Goal: Register for event/course

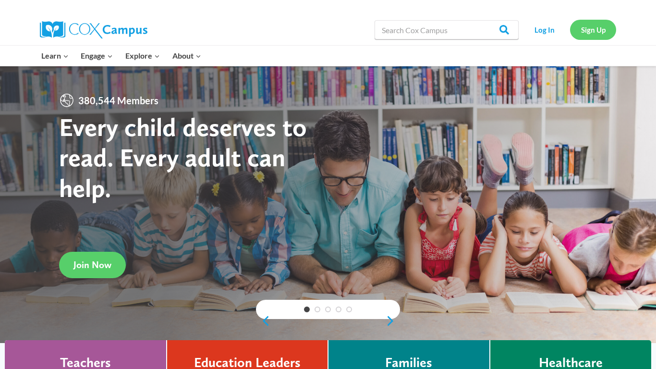
click at [590, 28] on link "Sign Up" at bounding box center [593, 30] width 46 height 20
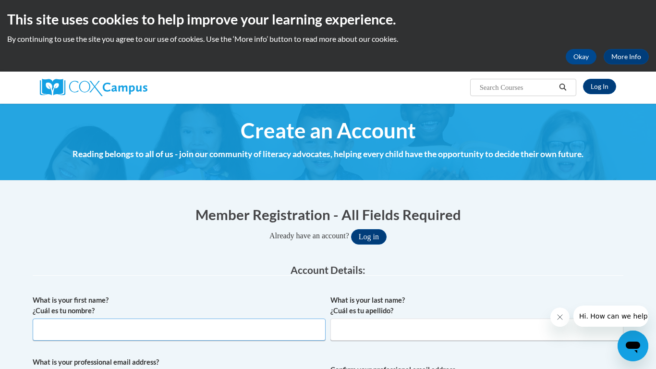
click at [236, 332] on input "What is your first name? ¿Cuál es tu nombre?" at bounding box center [179, 330] width 293 height 22
type input "Hattie"
type input "Johnson"
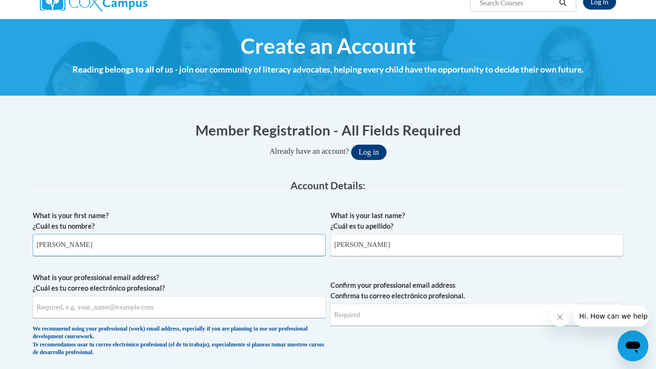
scroll to position [149, 0]
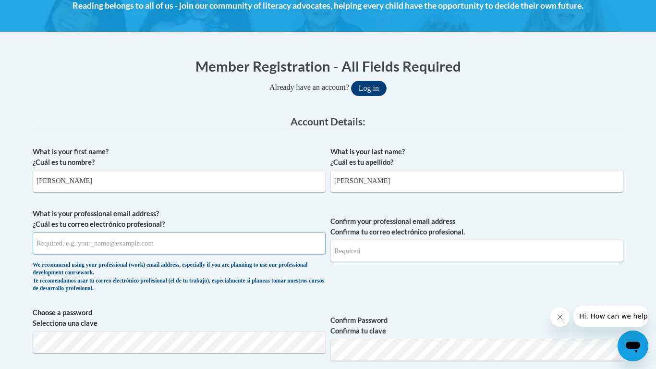
click at [231, 248] on input "What is your professional email address? ¿Cuál es tu correo electrónico profesi…" at bounding box center [179, 243] width 293 height 22
type input "hattiepaige09@gmail.com"
click at [366, 245] on input "Confirm your professional email address Confirma tu correo electrónico profesio…" at bounding box center [477, 251] width 293 height 22
drag, startPoint x: 35, startPoint y: 244, endPoint x: 122, endPoint y: 245, distance: 87.0
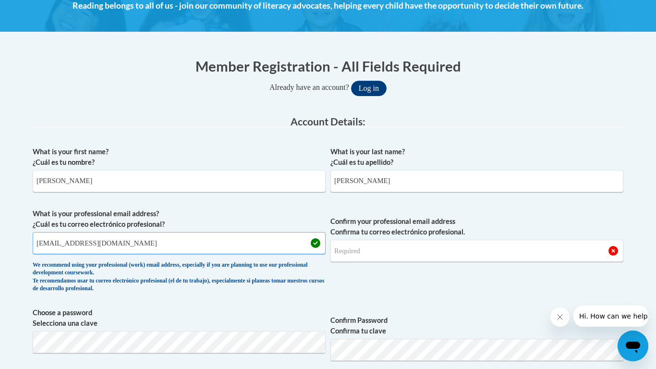
click at [122, 245] on input "hattiepaige09@gmail.com" at bounding box center [179, 243] width 293 height 22
click at [373, 258] on input "Confirm your professional email address Confirma tu correo electrónico profesio…" at bounding box center [477, 251] width 293 height 22
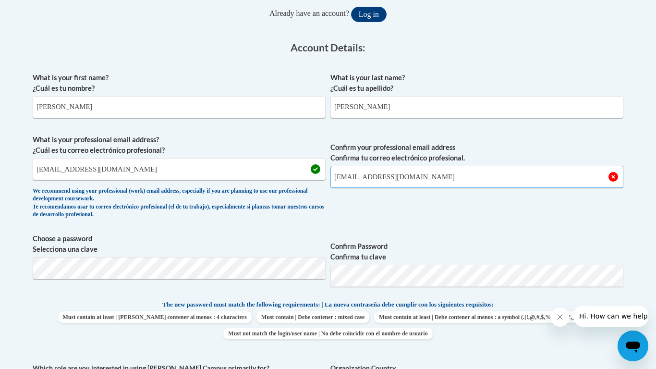
scroll to position [223, 0]
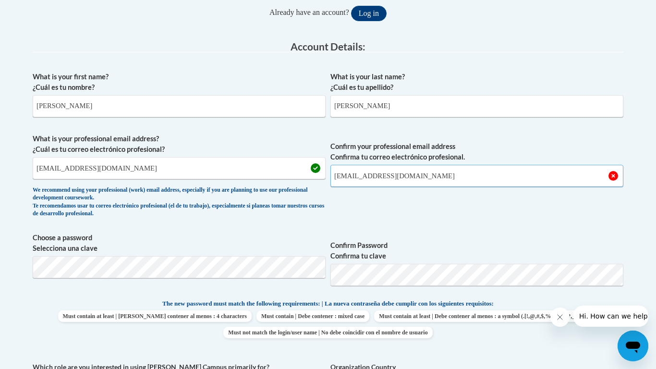
type input "hattiepaige@gmail.com"
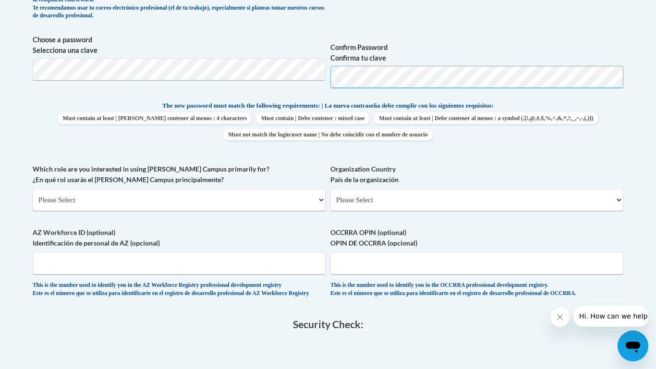
scroll to position [425, 0]
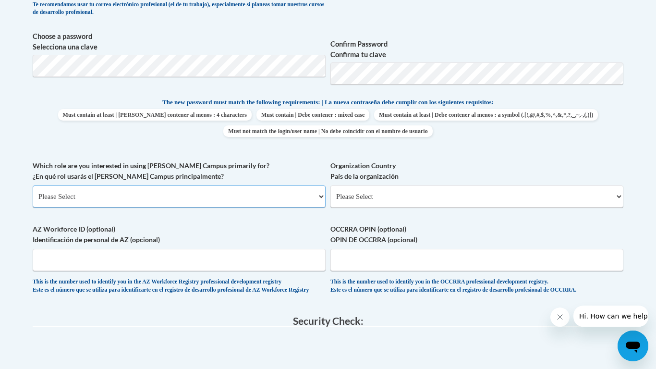
click at [311, 200] on select "Please Select College/University | Colegio/Universidad Community/Nonprofit Part…" at bounding box center [179, 197] width 293 height 22
select select "fbf2d438-af2f-41f8-98f1-81c410e29de3"
click at [33, 186] on select "Please Select College/University | Colegio/Universidad Community/Nonprofit Part…" at bounding box center [179, 197] width 293 height 22
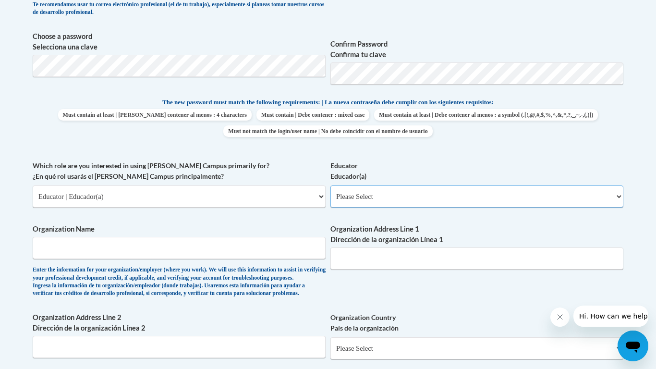
click at [398, 198] on select "Please Select Early Learning/Daycare Teacher/Family Home Care Provider | Maestr…" at bounding box center [477, 197] width 293 height 22
select select "5e2af403-4f2c-4e49-a02f-103e55d7b75b"
click at [331, 186] on select "Please Select Early Learning/Daycare Teacher/Family Home Care Provider | Maestr…" at bounding box center [477, 197] width 293 height 22
click at [312, 221] on div "What is your first name? ¿Cuál es tu nombre? Hattie What is your last name? ¿Cu…" at bounding box center [328, 160] width 591 height 590
click at [243, 239] on input "Organization Name" at bounding box center [179, 248] width 293 height 22
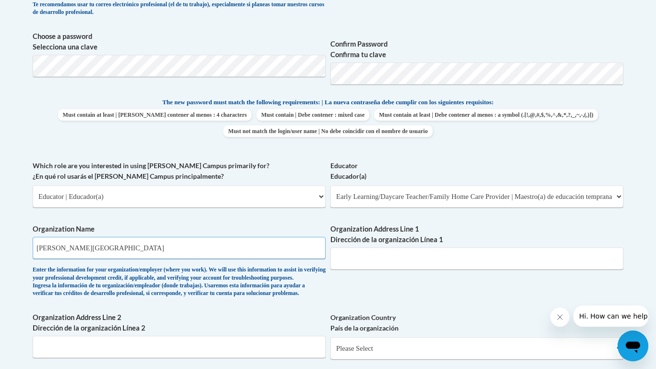
type input "Pickens high school"
click at [465, 255] on input "Organization Address Line 1 Dirección de la organización Línea 1" at bounding box center [477, 259] width 293 height 22
click at [405, 263] on input "500 Dragon Dr, Jasper,GA 30143" at bounding box center [477, 259] width 293 height 22
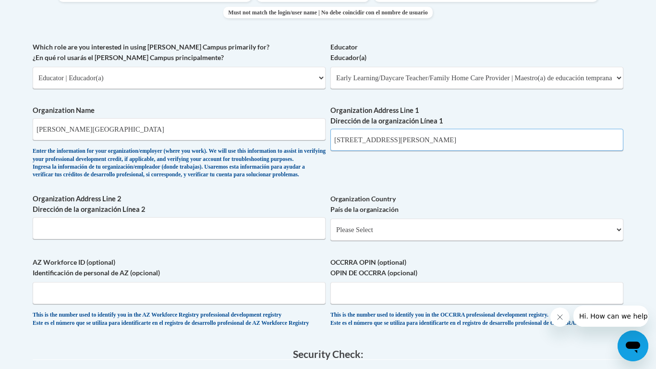
scroll to position [545, 0]
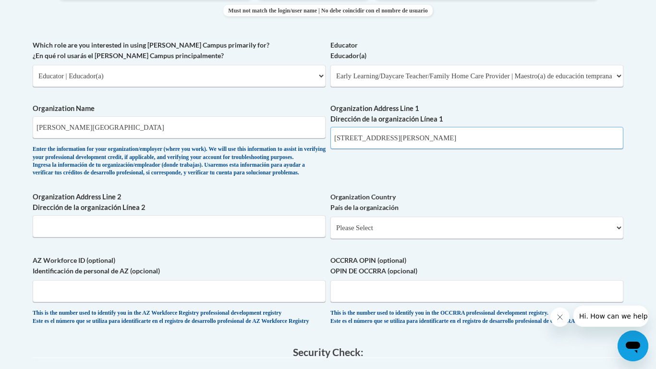
type input "500 Dragon Dr, Jasper, GA 30143"
click at [231, 237] on input "Organization Address Line 2 Dirección de la organización Línea 2" at bounding box center [179, 226] width 293 height 22
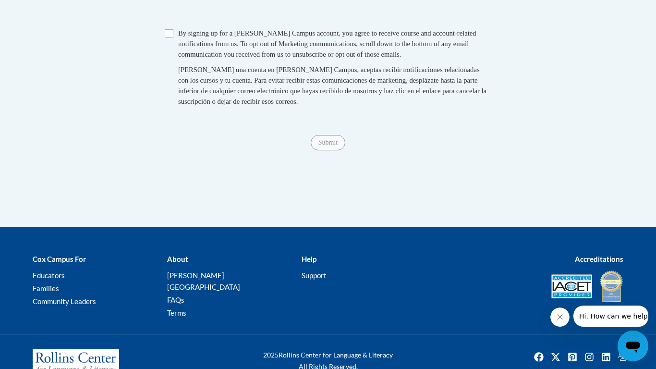
scroll to position [848, 0]
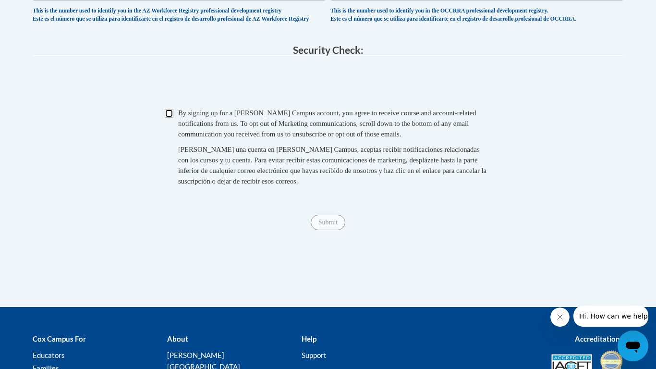
click at [167, 118] on input "Checkbox" at bounding box center [169, 113] width 9 height 9
checkbox input "true"
click at [328, 225] on span "Submit" at bounding box center [328, 222] width 35 height 8
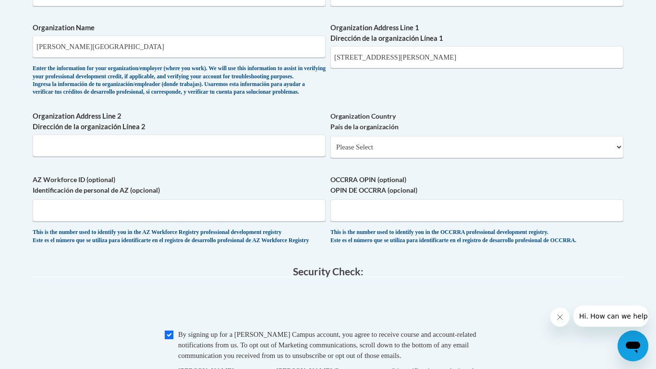
scroll to position [628, 0]
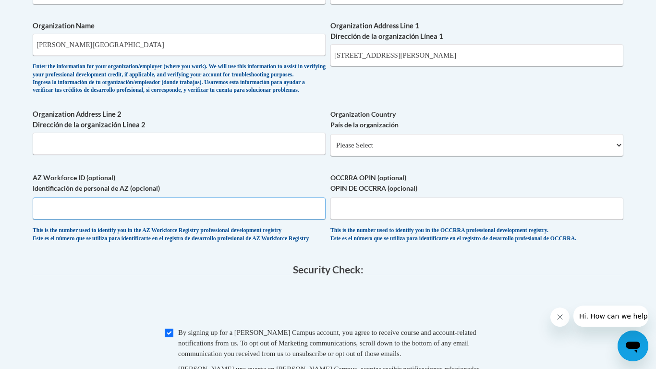
click at [300, 217] on input "AZ Workforce ID (optional) Identificación de personal de AZ (opcional)" at bounding box center [179, 209] width 293 height 22
click at [367, 220] on input "OCCRRA OPIN (optional) OPIN DE OCCRRA (opcional)" at bounding box center [477, 209] width 293 height 22
click at [295, 155] on input "Organization Address Line 2 Dirección de la organización Línea 2" at bounding box center [179, 144] width 293 height 22
click at [351, 156] on select "Please Select United States | Estados Unidos Outside of the United States | Fue…" at bounding box center [477, 145] width 293 height 22
select select "ad49bcad-a171-4b2e-b99c-48b446064914"
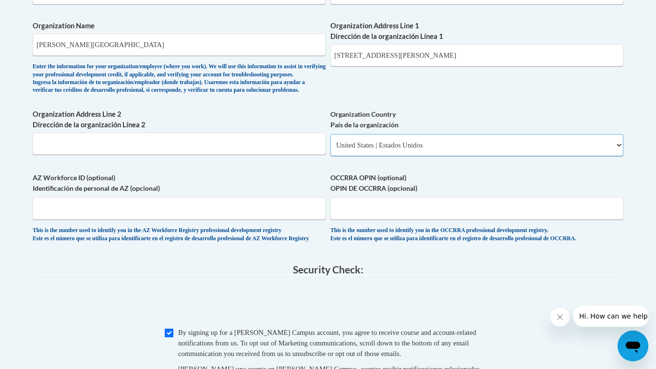
click at [331, 149] on select "Please Select United States | Estados Unidos Outside of the United States | Fue…" at bounding box center [477, 145] width 293 height 22
select select
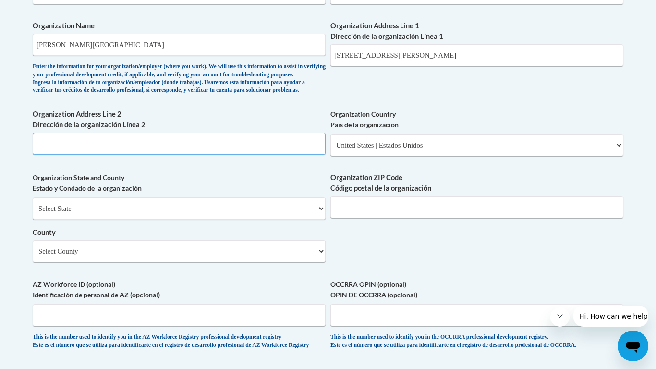
click at [278, 155] on input "Organization Address Line 2 Dirección de la organización Línea 2" at bounding box center [179, 144] width 293 height 22
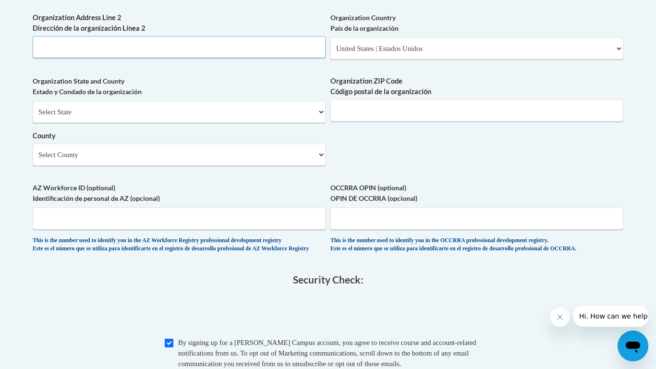
scroll to position [725, 0]
click at [257, 139] on div "Select State Alabama Alaska Arizona Arkansas California Colorado Connecticut De…" at bounding box center [179, 132] width 293 height 65
click at [255, 123] on select "Select State Alabama Alaska Arizona Arkansas California Colorado Connecticut De…" at bounding box center [179, 111] width 293 height 22
select select "Georgia"
click at [33, 116] on select "Select State Alabama Alaska Arizona Arkansas California Colorado Connecticut De…" at bounding box center [179, 111] width 293 height 22
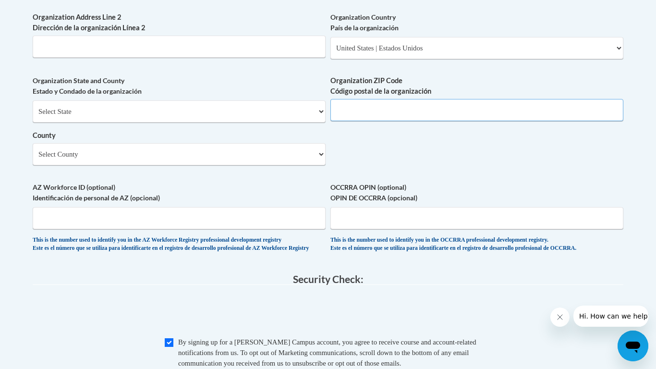
click at [394, 115] on input "Organization ZIP Code Código postal de la organización" at bounding box center [477, 110] width 293 height 22
type input "30143"
click at [262, 162] on select "Select County Appling Atkinson Bacon Baker Baldwin Banks Barrow Bartow Ben Hill…" at bounding box center [179, 154] width 293 height 22
click at [186, 165] on select "Select County Appling Atkinson Bacon Baker Baldwin Banks Barrow Bartow Ben Hill…" at bounding box center [179, 154] width 293 height 22
click at [189, 164] on select "Select County Appling Atkinson Bacon Baker Baldwin Banks Barrow Bartow Ben Hill…" at bounding box center [179, 154] width 293 height 22
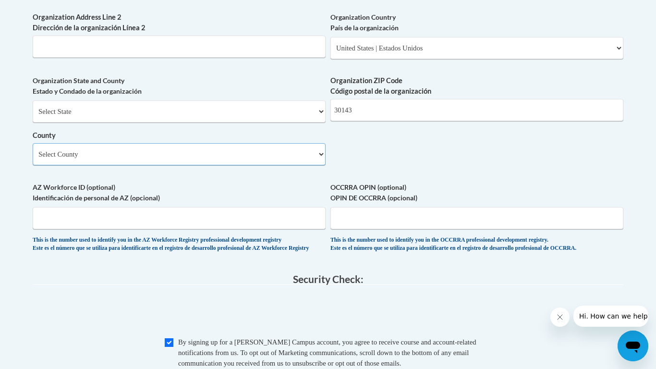
click at [285, 165] on select "Select County Appling Atkinson Bacon Baker Baldwin Banks Barrow Bartow Ben Hill…" at bounding box center [179, 154] width 293 height 22
select select "Pickens"
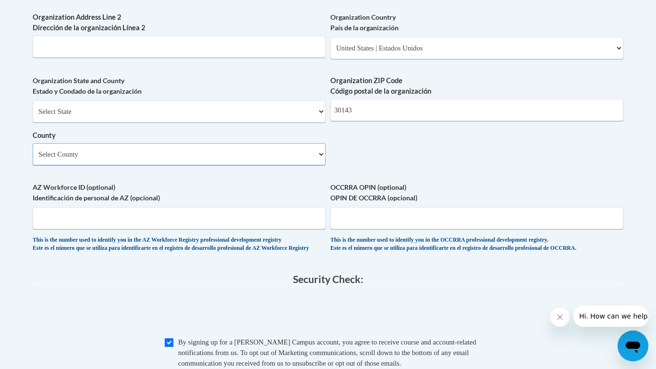
click at [33, 159] on select "Select County Appling Atkinson Bacon Baker Baldwin Banks Barrow Bartow Ben Hill…" at bounding box center [179, 154] width 293 height 22
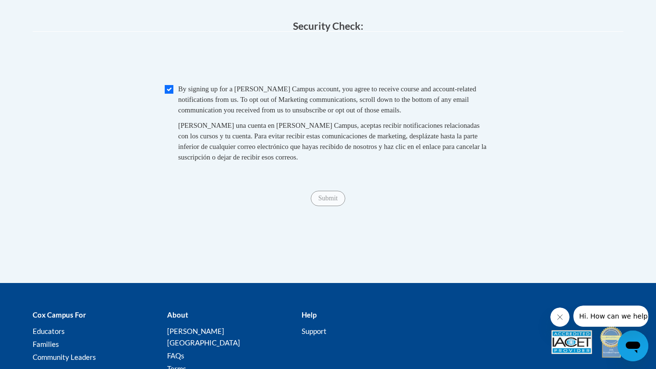
scroll to position [979, 0]
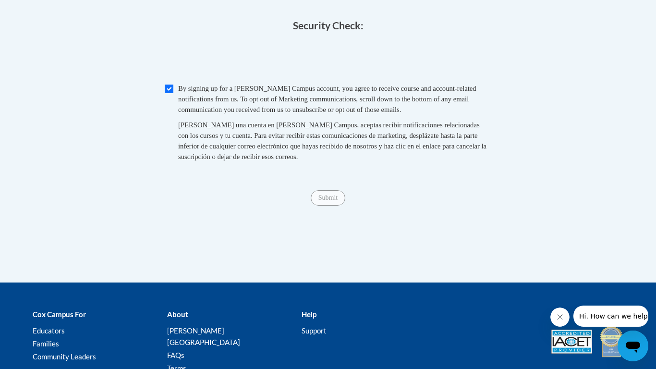
click at [342, 201] on span "Submit" at bounding box center [328, 197] width 35 height 8
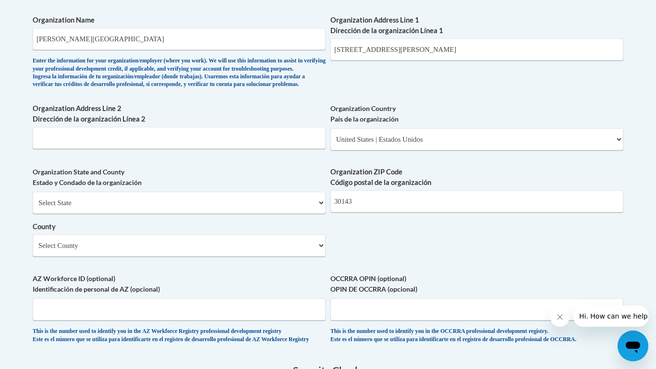
scroll to position [591, 0]
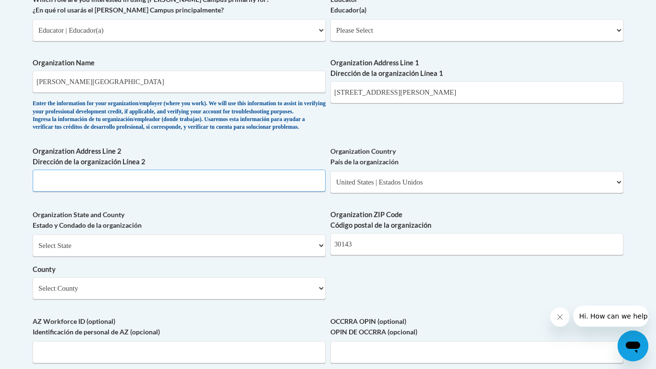
click at [247, 189] on input "Organization Address Line 2 Dirección de la organización Línea 2" at bounding box center [179, 181] width 293 height 22
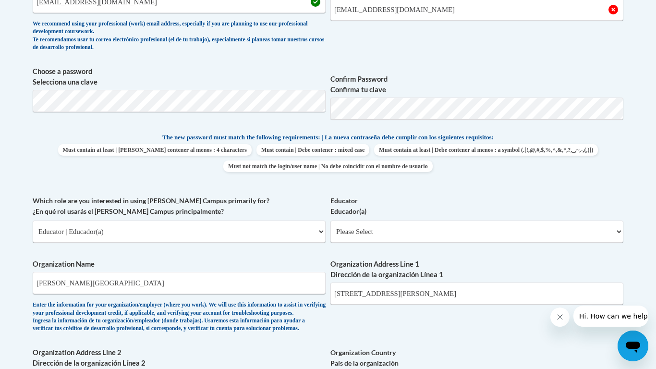
scroll to position [388, 0]
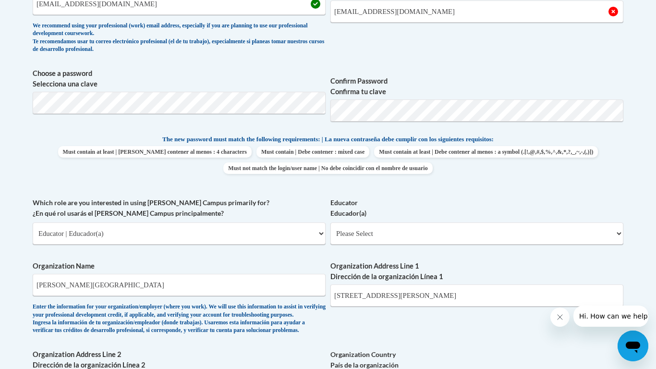
click at [601, 164] on span "Must contain at least | Debe contener al menos : 4 characters Must contain | De…" at bounding box center [328, 160] width 591 height 28
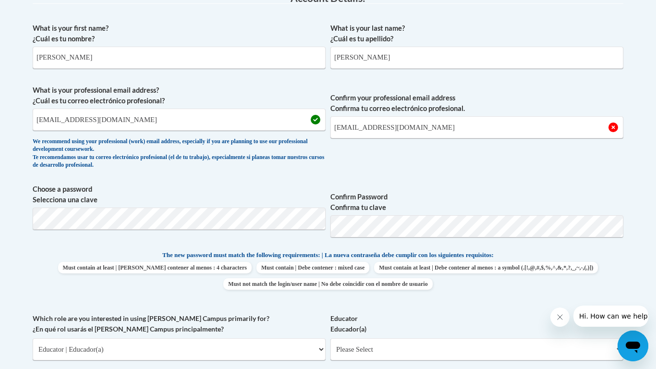
scroll to position [268, 0]
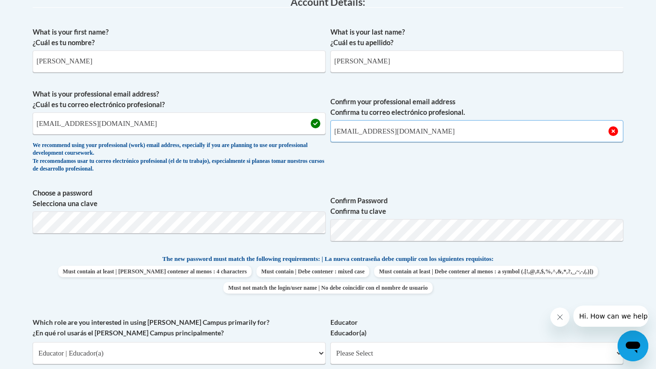
click at [368, 131] on input "hattiepaige@gmail.com" at bounding box center [477, 131] width 293 height 22
type input "hattiepaige09@gmail.com"
click at [476, 149] on span "Confirm your professional email address Confirma tu correo electrónico profesio…" at bounding box center [477, 133] width 293 height 89
click at [523, 172] on span "Confirm your professional email address Confirma tu correo electrónico profesio…" at bounding box center [477, 133] width 293 height 89
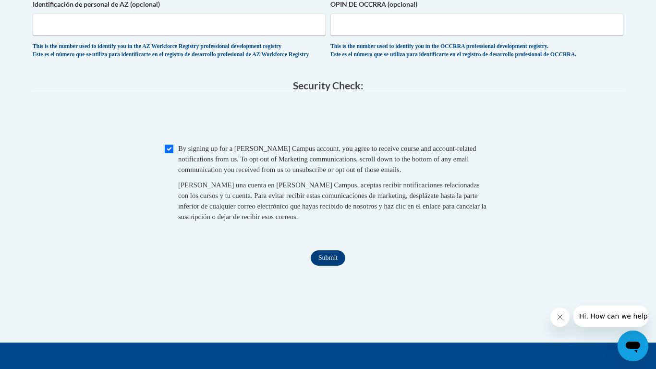
scroll to position [922, 0]
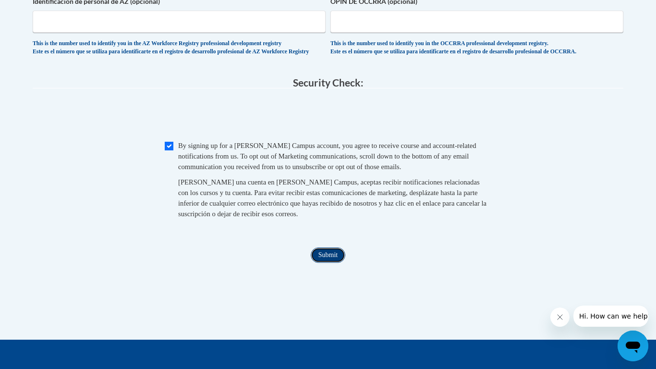
click at [326, 263] on input "Submit" at bounding box center [328, 255] width 35 height 15
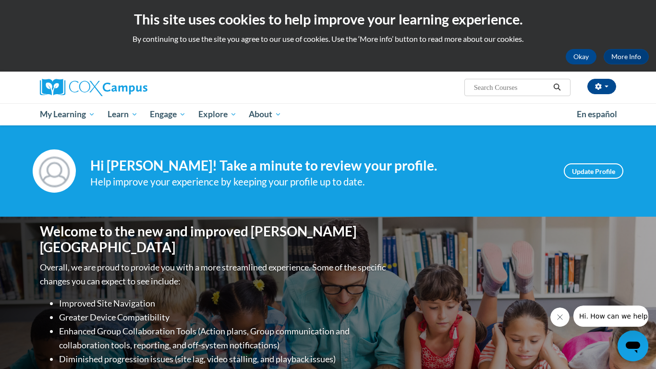
click at [508, 83] on input "Search..." at bounding box center [511, 88] width 77 height 12
type input "build my brain"
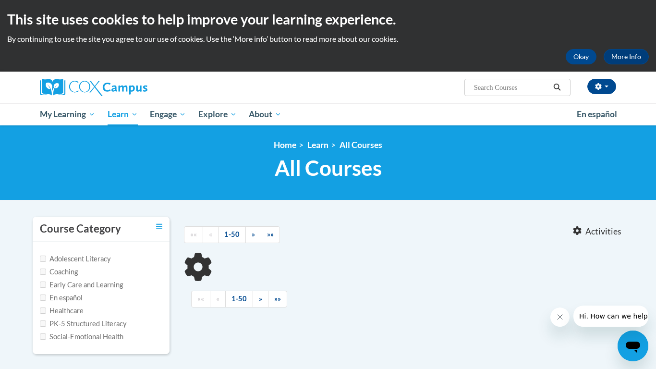
type input "build my brain"
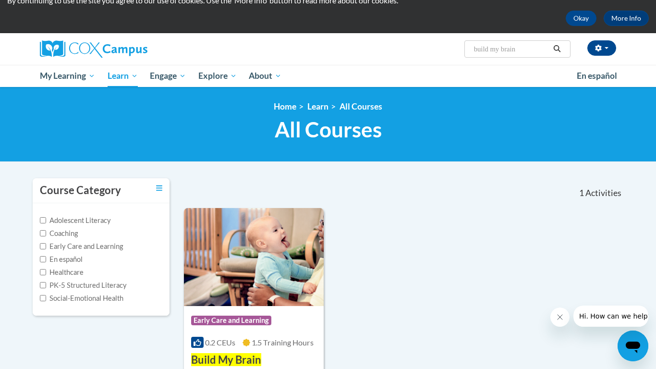
scroll to position [39, 0]
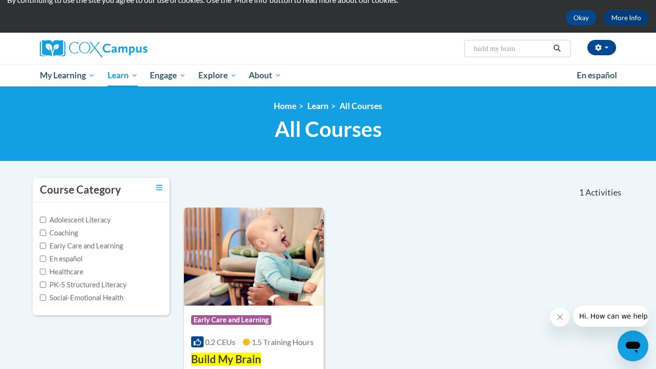
click at [258, 240] on img at bounding box center [254, 257] width 140 height 98
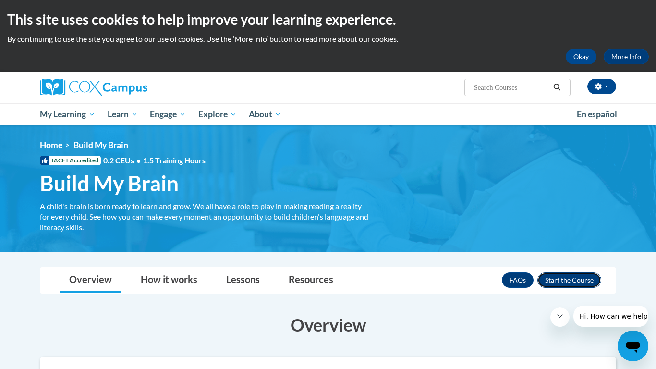
click at [567, 281] on button "Enroll" at bounding box center [570, 279] width 64 height 15
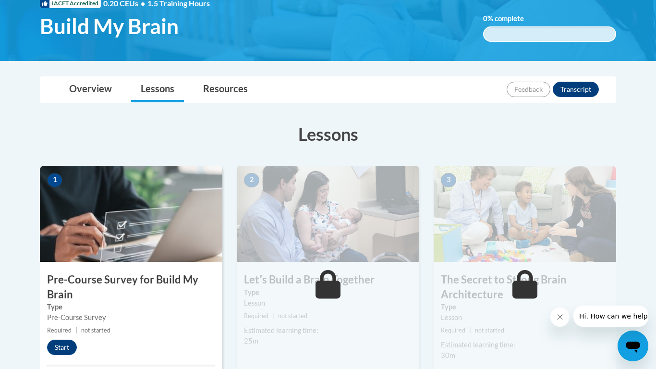
scroll to position [160, 0]
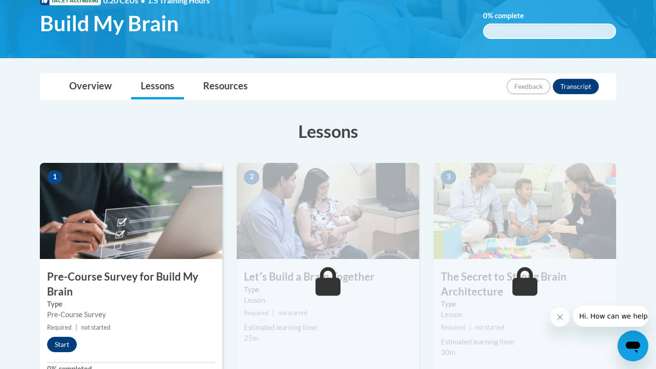
click at [154, 194] on img at bounding box center [131, 211] width 183 height 96
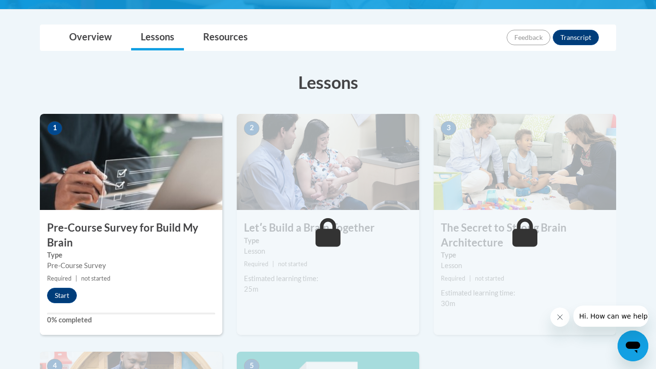
scroll to position [246, 0]
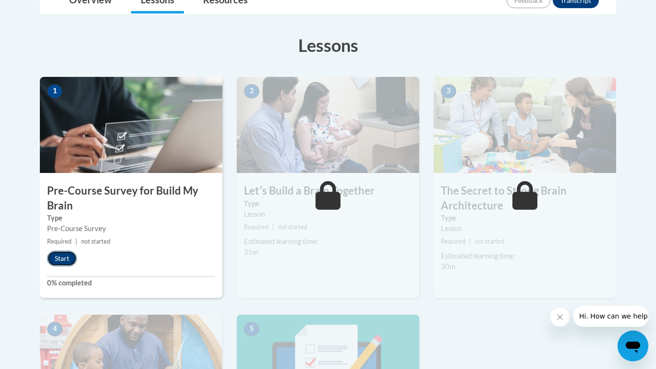
click at [70, 255] on button "Start" at bounding box center [62, 258] width 30 height 15
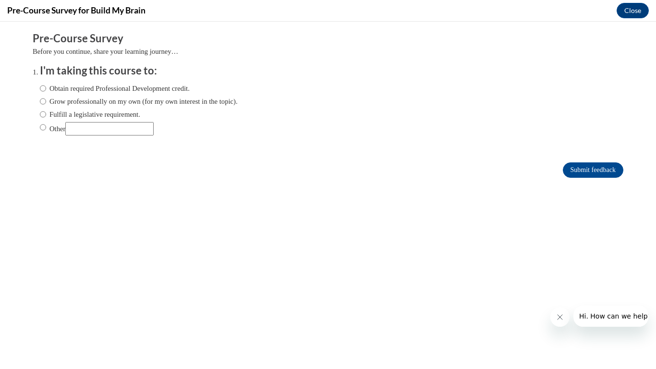
scroll to position [0, 0]
click at [46, 103] on label "Grow professionally on my own (for my own interest in the topic)." at bounding box center [139, 101] width 198 height 11
click at [46, 103] on input "Grow professionally on my own (for my own interest in the topic)." at bounding box center [43, 101] width 6 height 11
radio input "true"
click at [575, 168] on input "Submit feedback" at bounding box center [593, 169] width 61 height 15
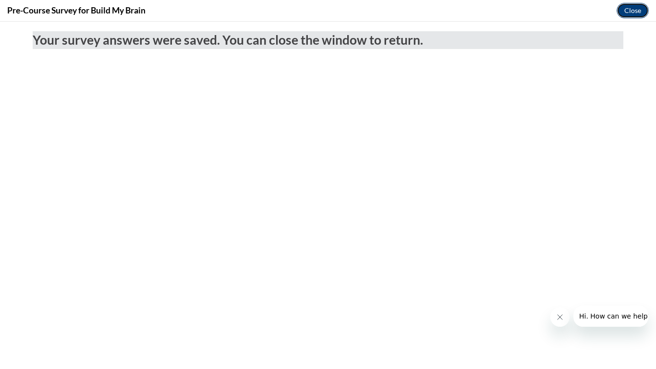
click at [636, 12] on button "Close" at bounding box center [633, 10] width 32 height 15
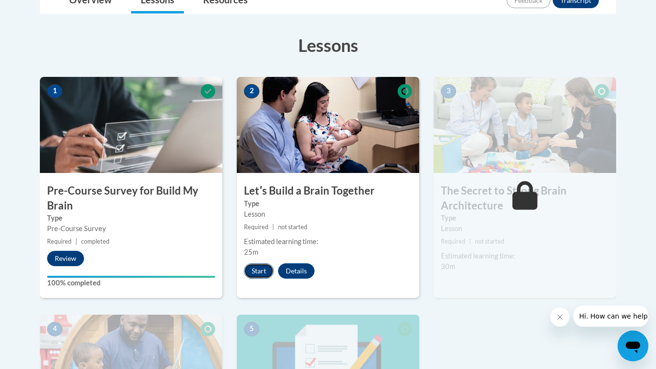
click at [258, 274] on button "Start" at bounding box center [259, 270] width 30 height 15
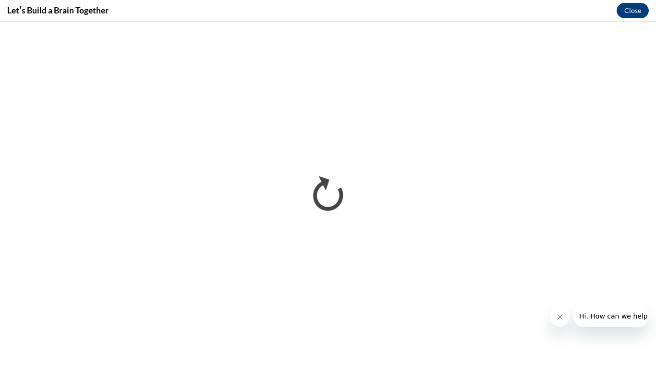
click at [559, 320] on icon "Close message from company" at bounding box center [561, 317] width 8 height 8
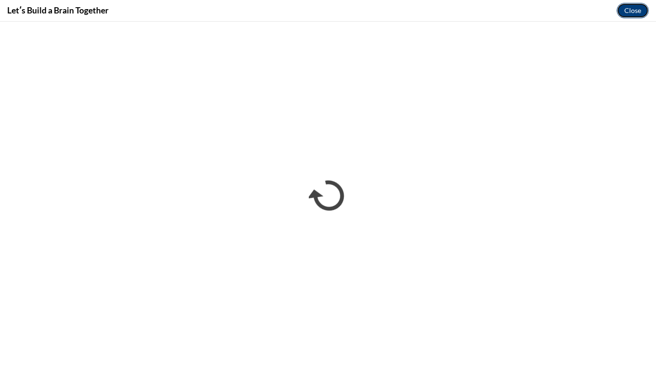
click at [625, 8] on button "Close" at bounding box center [633, 10] width 32 height 15
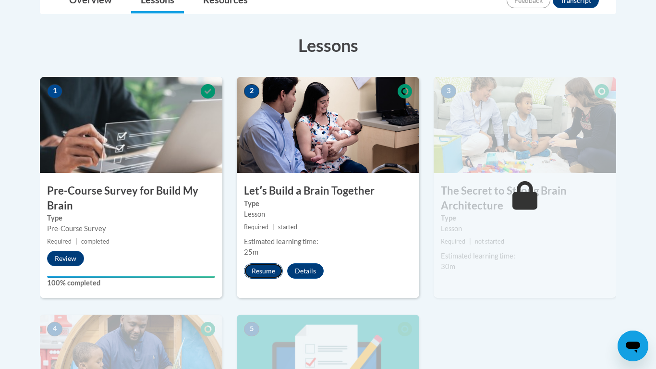
click at [257, 272] on button "Resume" at bounding box center [263, 270] width 39 height 15
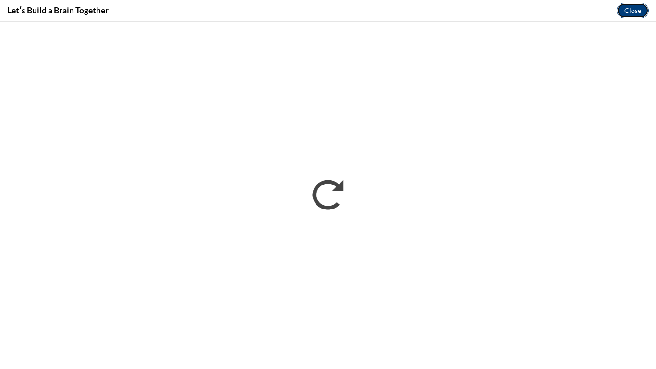
click at [634, 4] on button "Close" at bounding box center [633, 10] width 32 height 15
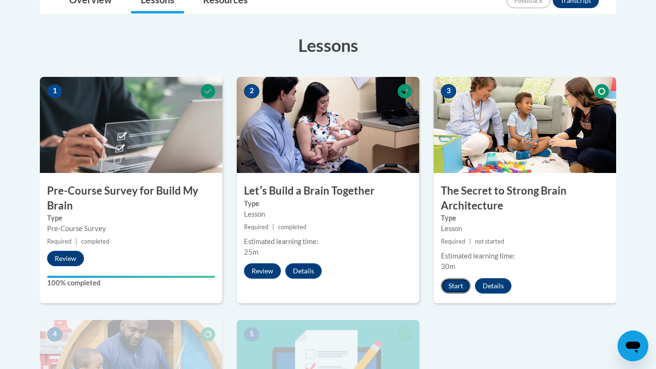
click at [453, 289] on button "Start" at bounding box center [456, 285] width 30 height 15
